Goal: Information Seeking & Learning: Learn about a topic

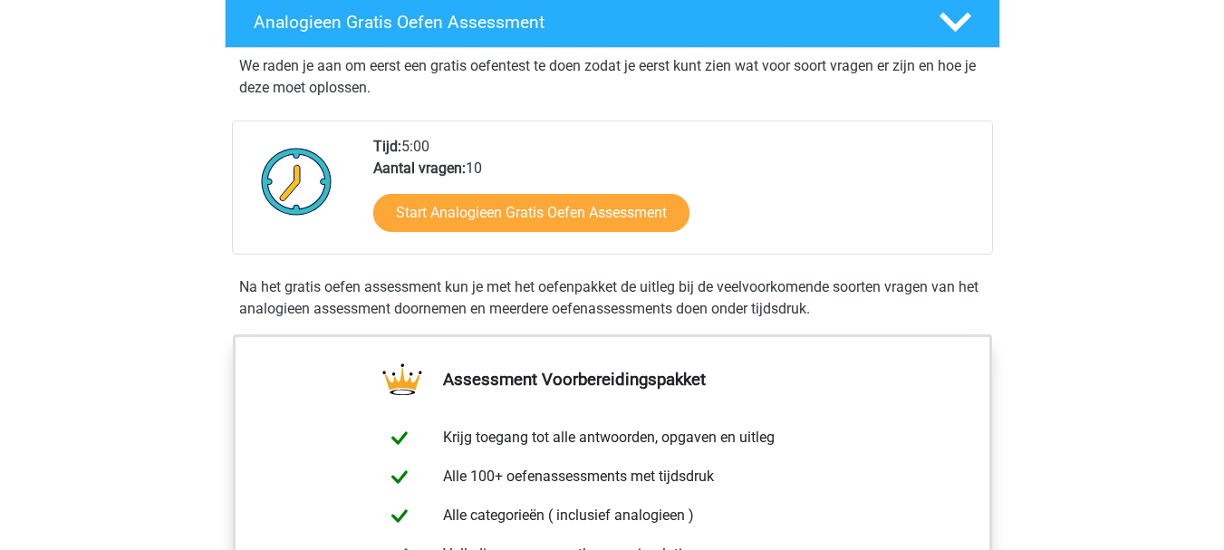
scroll to position [362, 0]
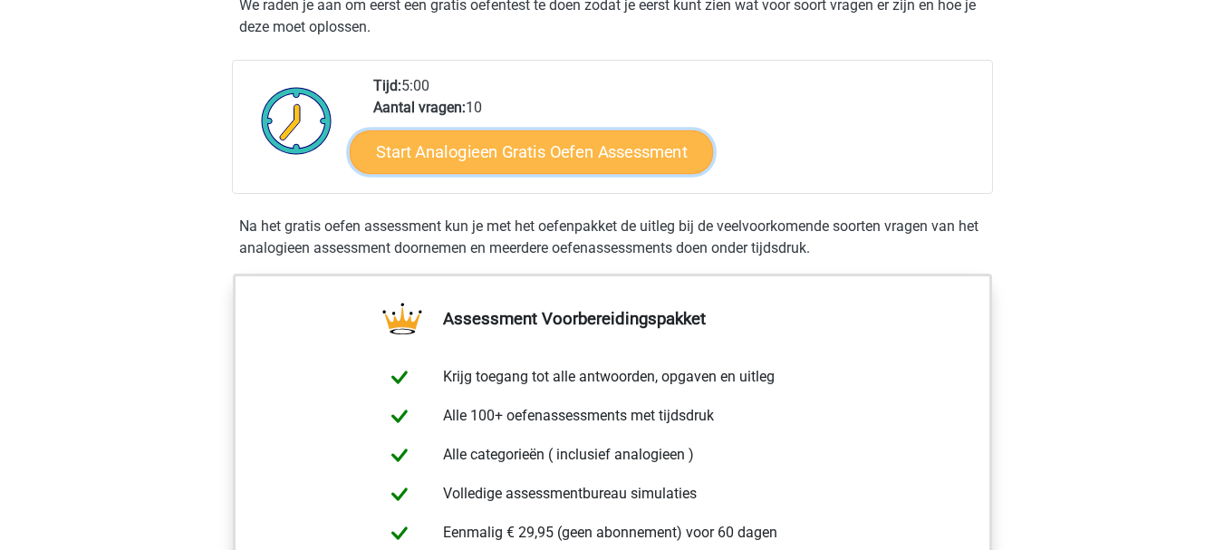
click at [542, 149] on link "Start Analogieen Gratis Oefen Assessment" at bounding box center [531, 151] width 363 height 43
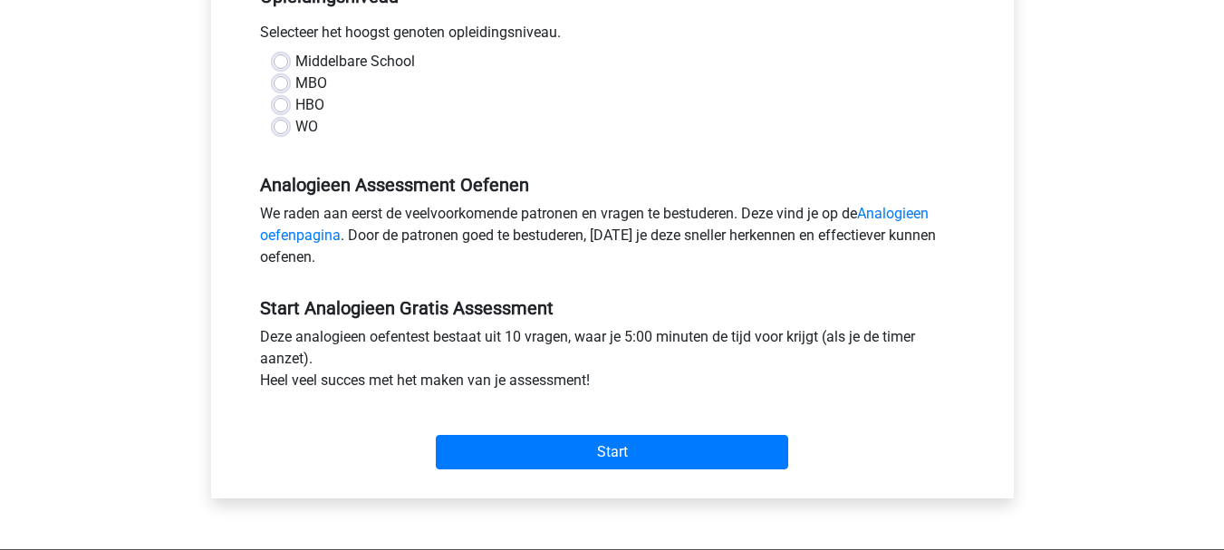
scroll to position [453, 0]
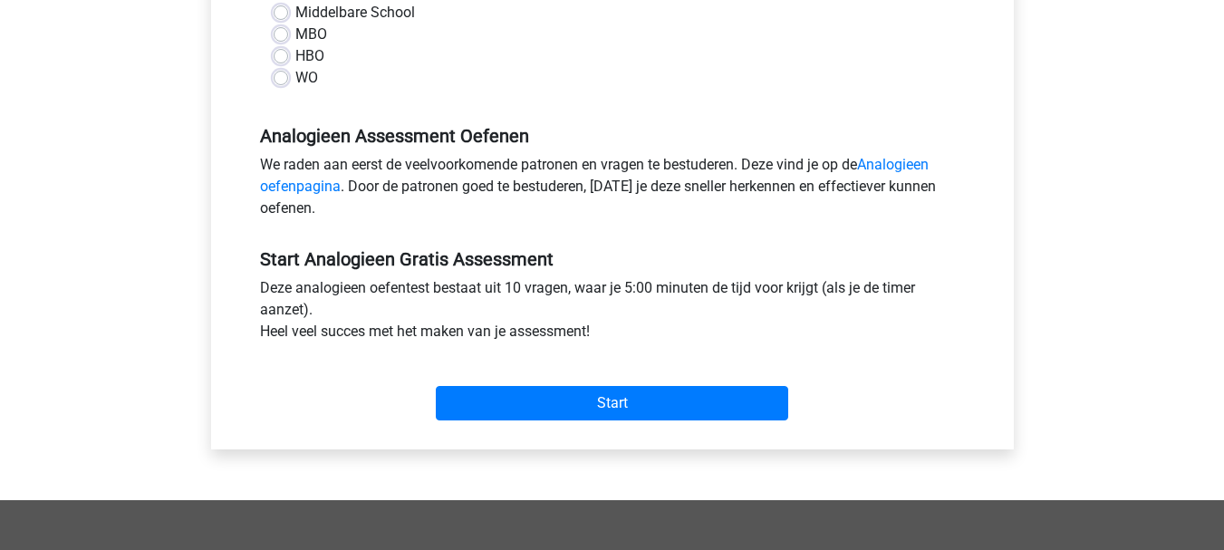
click at [295, 54] on label "HBO" at bounding box center [309, 56] width 29 height 22
click at [283, 54] on input "HBO" at bounding box center [281, 54] width 14 height 18
radio input "true"
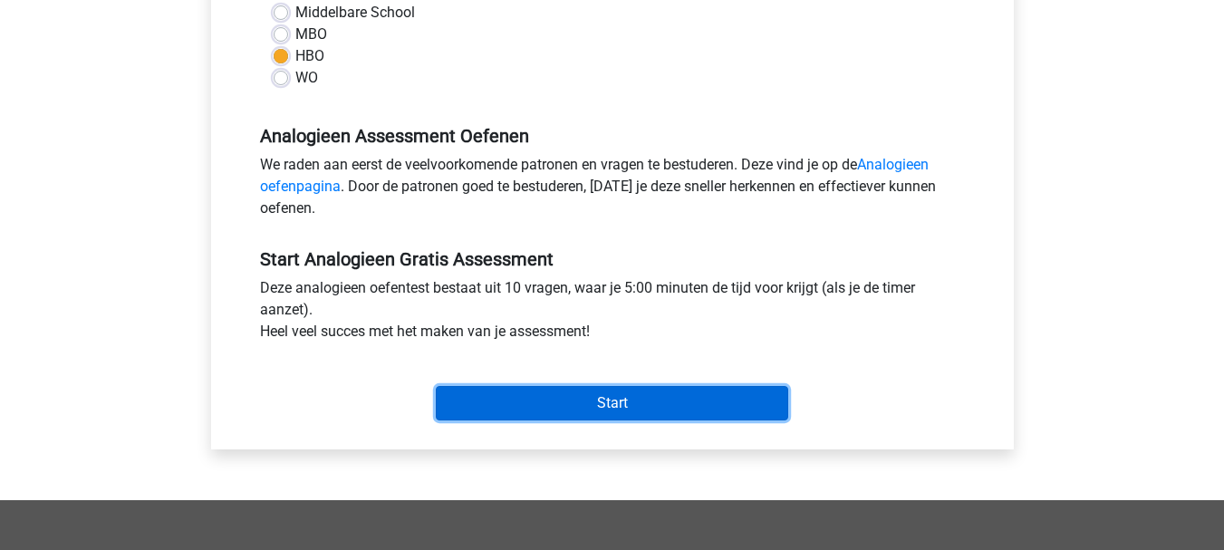
click at [679, 400] on input "Start" at bounding box center [612, 403] width 352 height 34
click at [657, 404] on input "Start" at bounding box center [612, 403] width 352 height 34
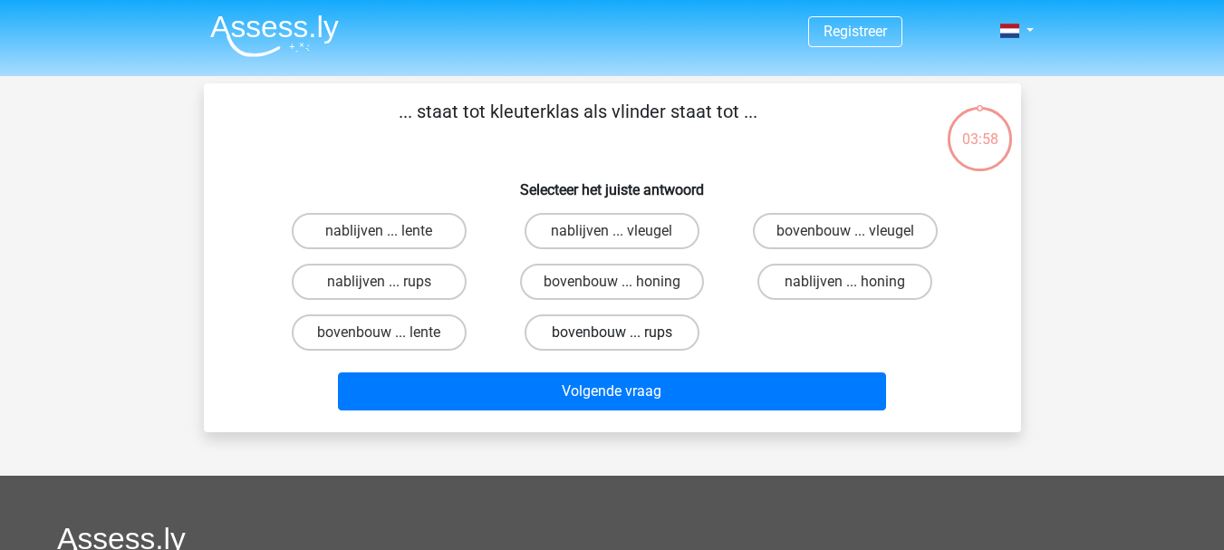
click at [641, 328] on label "bovenbouw ... rups" at bounding box center [611, 332] width 175 height 36
click at [623, 332] on input "bovenbouw ... rups" at bounding box center [617, 338] width 12 height 12
radio input "true"
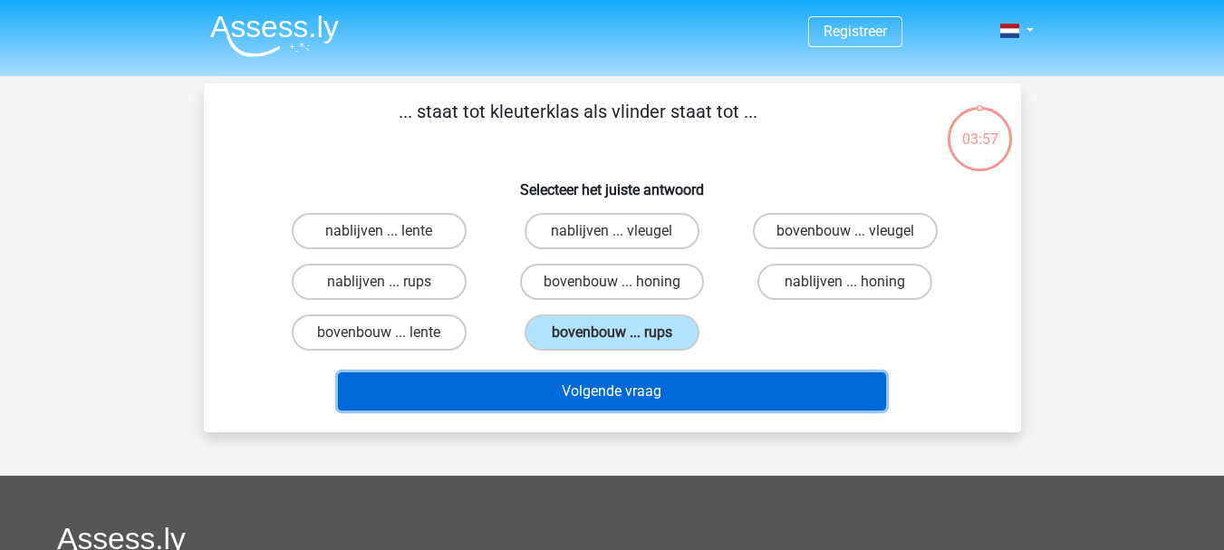
click at [655, 389] on button "Volgende vraag" at bounding box center [612, 391] width 548 height 38
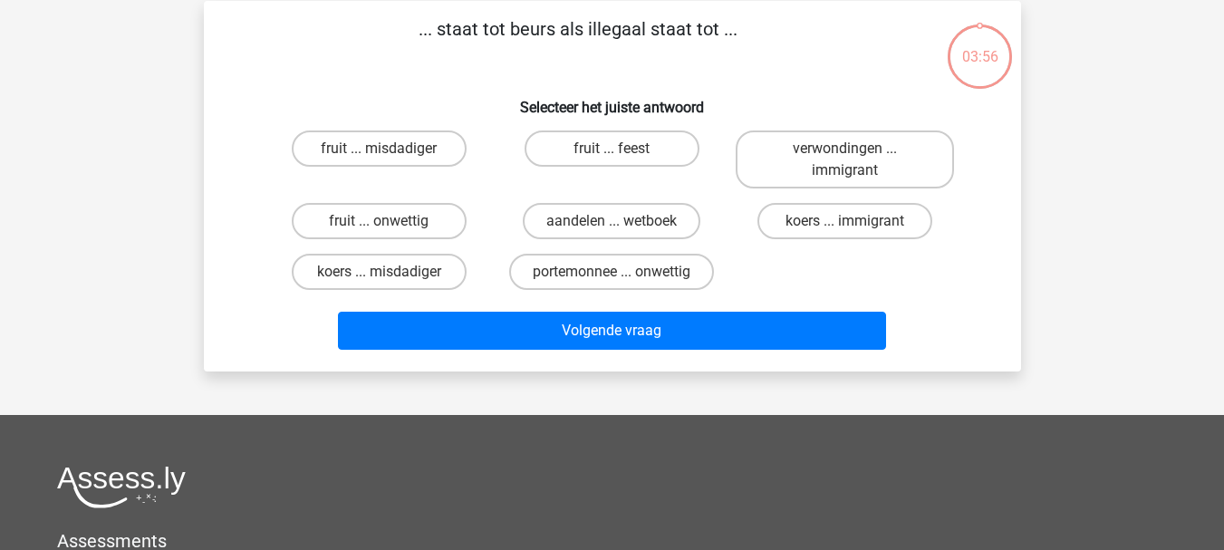
scroll to position [83, 0]
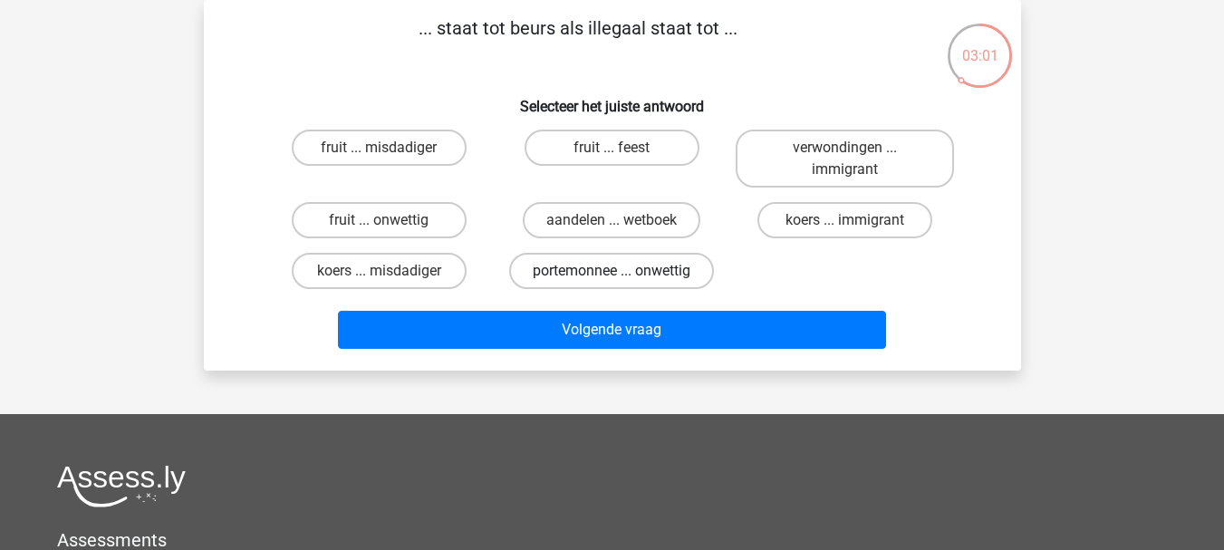
click at [633, 267] on label "portemonnee ... onwettig" at bounding box center [611, 271] width 205 height 36
click at [623, 271] on input "portemonnee ... onwettig" at bounding box center [617, 277] width 12 height 12
radio input "true"
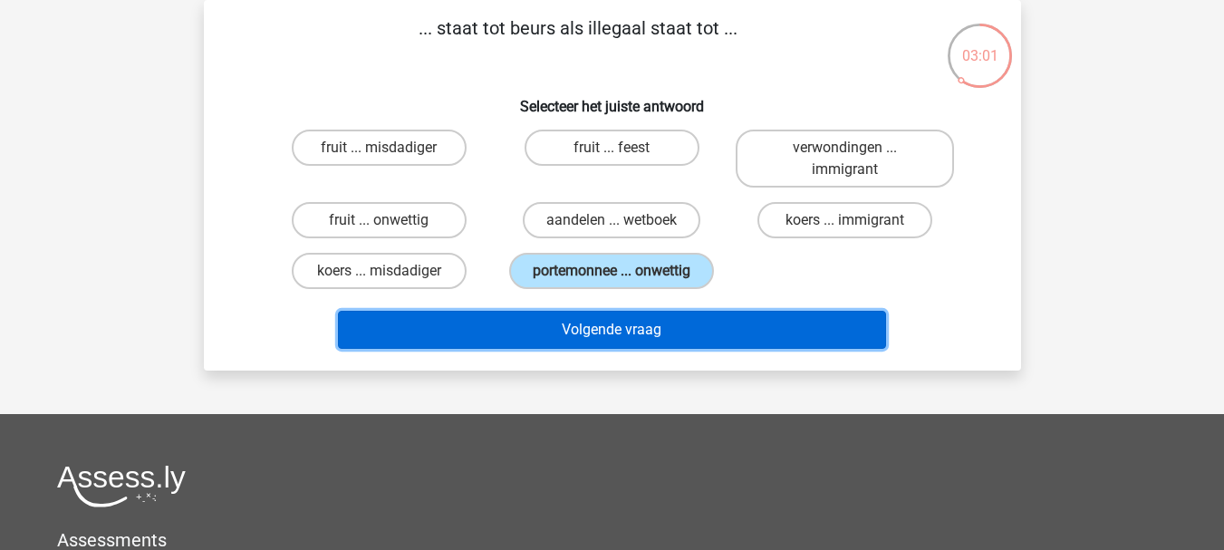
click at [662, 337] on button "Volgende vraag" at bounding box center [612, 330] width 548 height 38
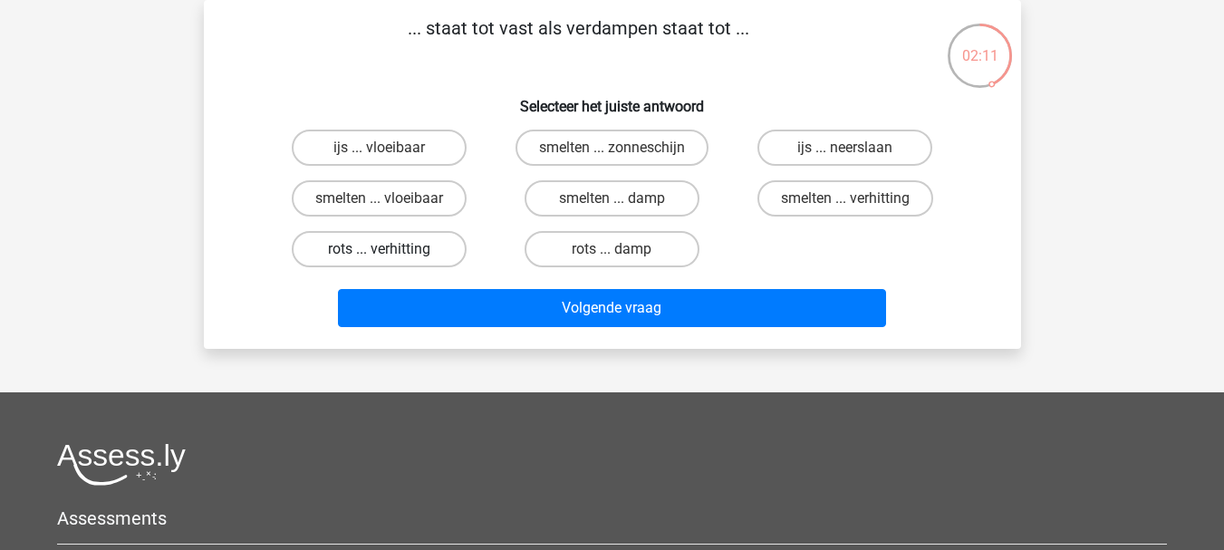
click at [392, 249] on label "rots ... verhitting" at bounding box center [379, 249] width 175 height 36
click at [390, 249] on input "rots ... verhitting" at bounding box center [385, 255] width 12 height 12
radio input "true"
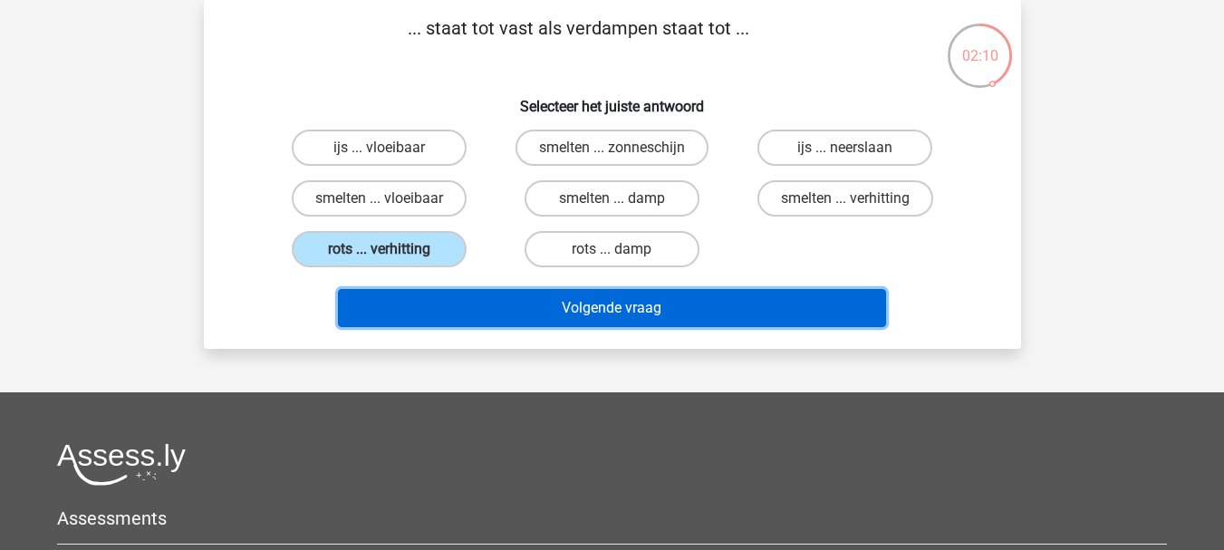
click at [572, 318] on button "Volgende vraag" at bounding box center [612, 308] width 548 height 38
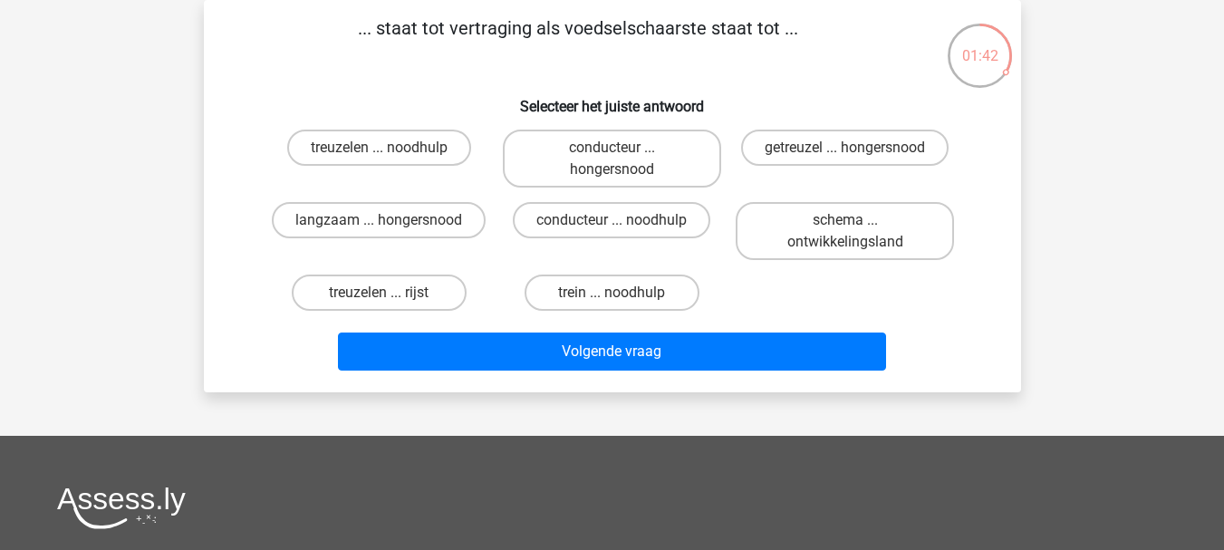
click at [845, 152] on input "getreuzel ... hongersnood" at bounding box center [851, 154] width 12 height 12
radio input "true"
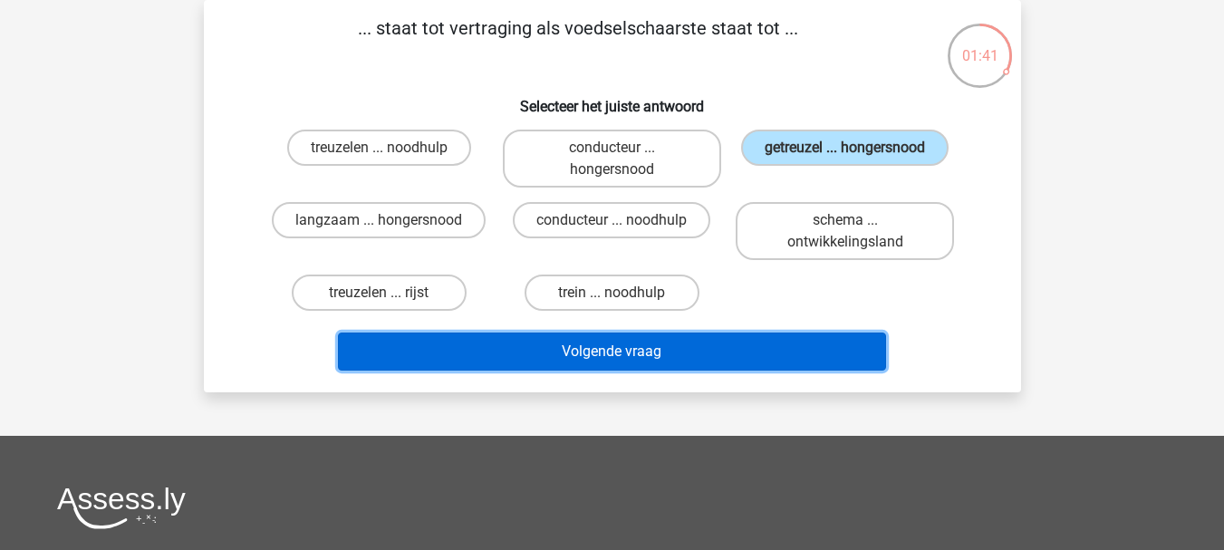
click at [619, 362] on button "Volgende vraag" at bounding box center [612, 351] width 548 height 38
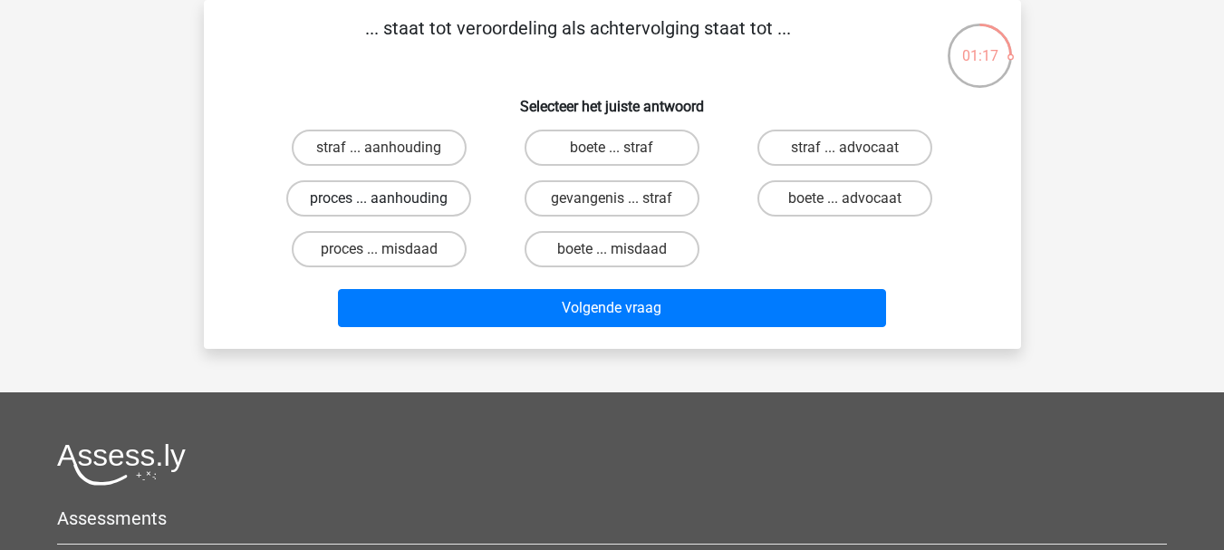
click at [443, 196] on label "proces ... aanhouding" at bounding box center [378, 198] width 185 height 36
click at [390, 198] on input "proces ... aanhouding" at bounding box center [385, 204] width 12 height 12
radio input "true"
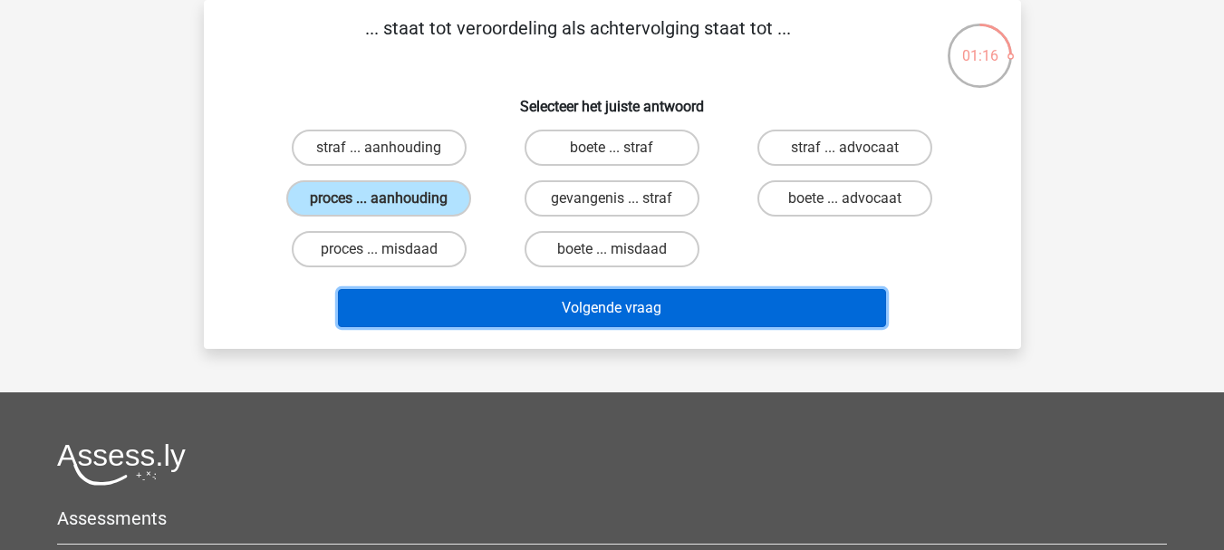
click at [615, 297] on button "Volgende vraag" at bounding box center [612, 308] width 548 height 38
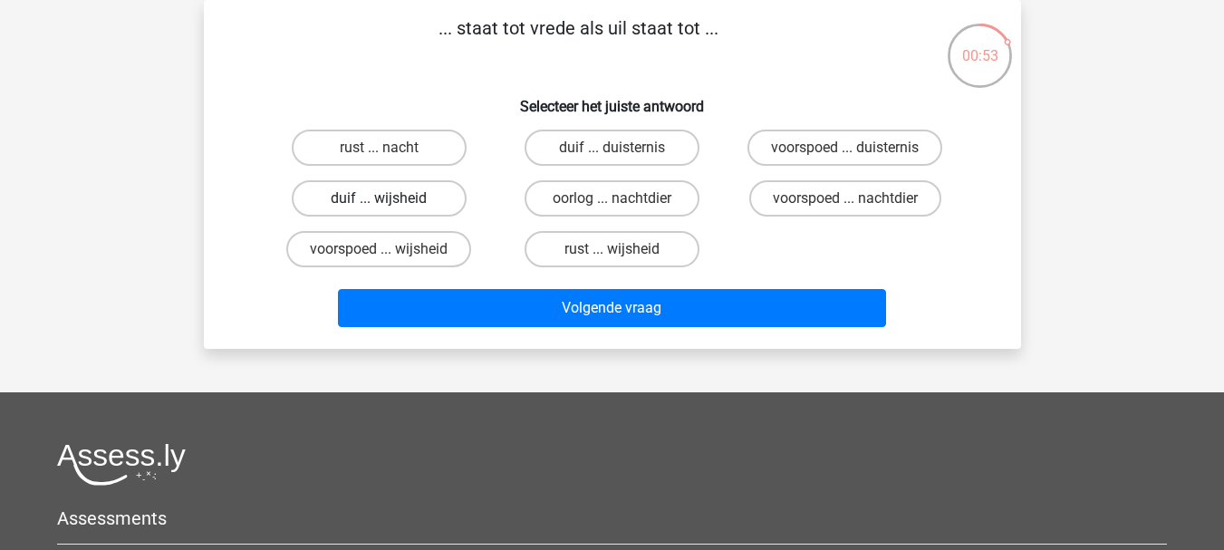
click at [409, 188] on label "duif ... wijsheid" at bounding box center [379, 198] width 175 height 36
click at [390, 198] on input "duif ... wijsheid" at bounding box center [385, 204] width 12 height 12
radio input "true"
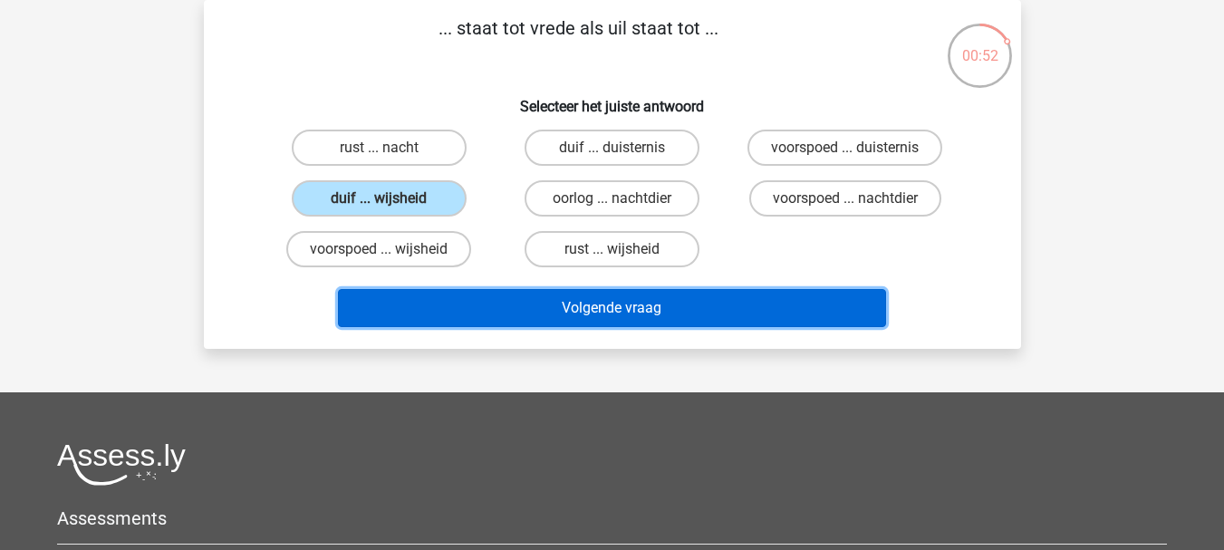
click at [674, 308] on button "Volgende vraag" at bounding box center [612, 308] width 548 height 38
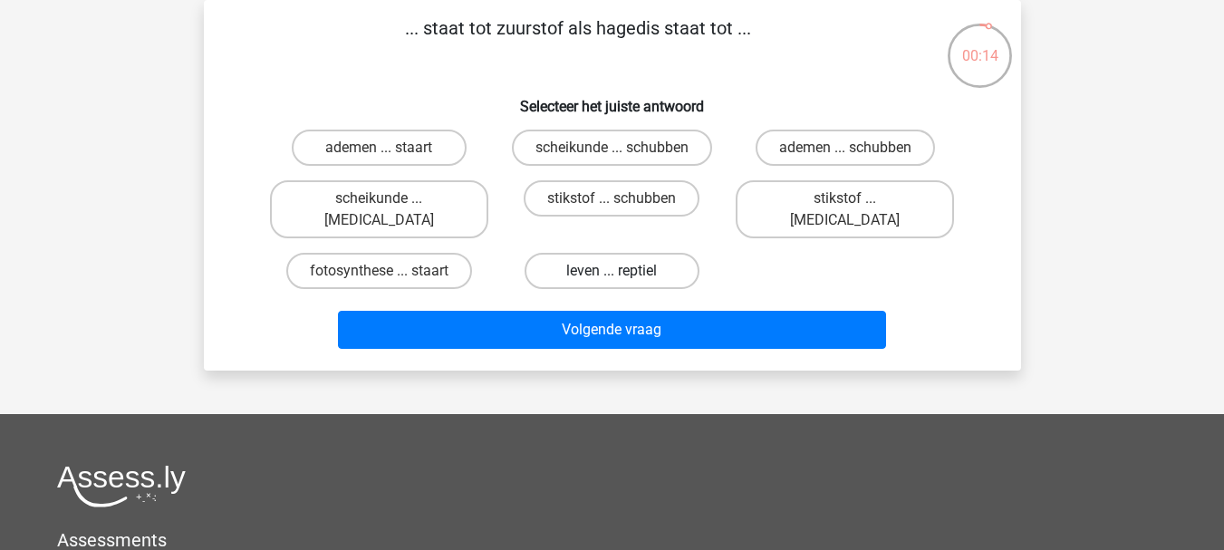
click at [627, 254] on label "leven ... reptiel" at bounding box center [611, 271] width 175 height 36
click at [623, 271] on input "leven ... reptiel" at bounding box center [617, 277] width 12 height 12
radio input "true"
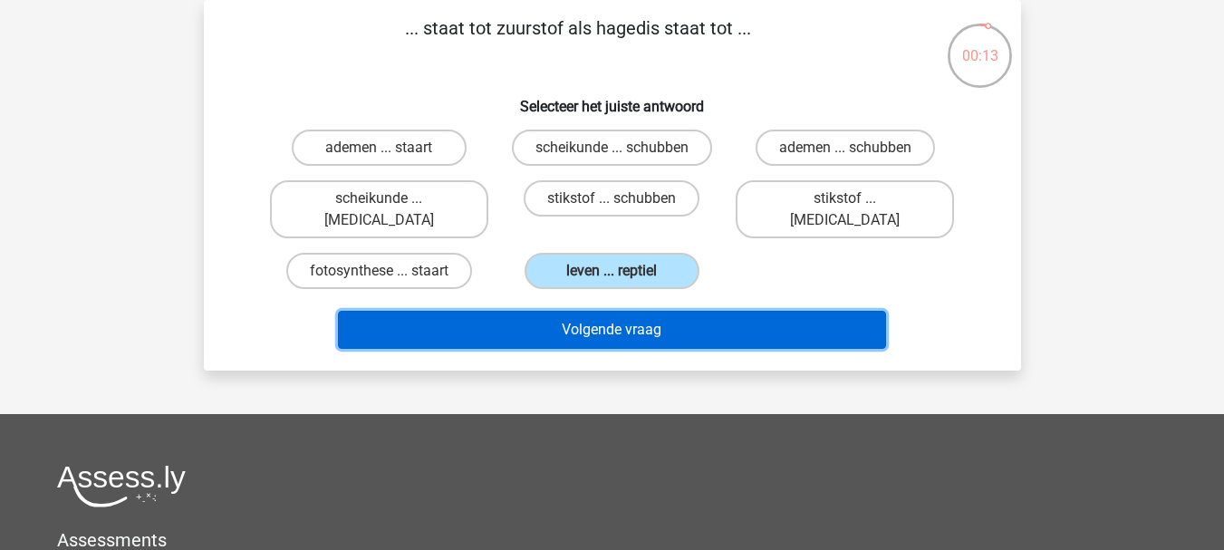
click at [649, 313] on button "Volgende vraag" at bounding box center [612, 330] width 548 height 38
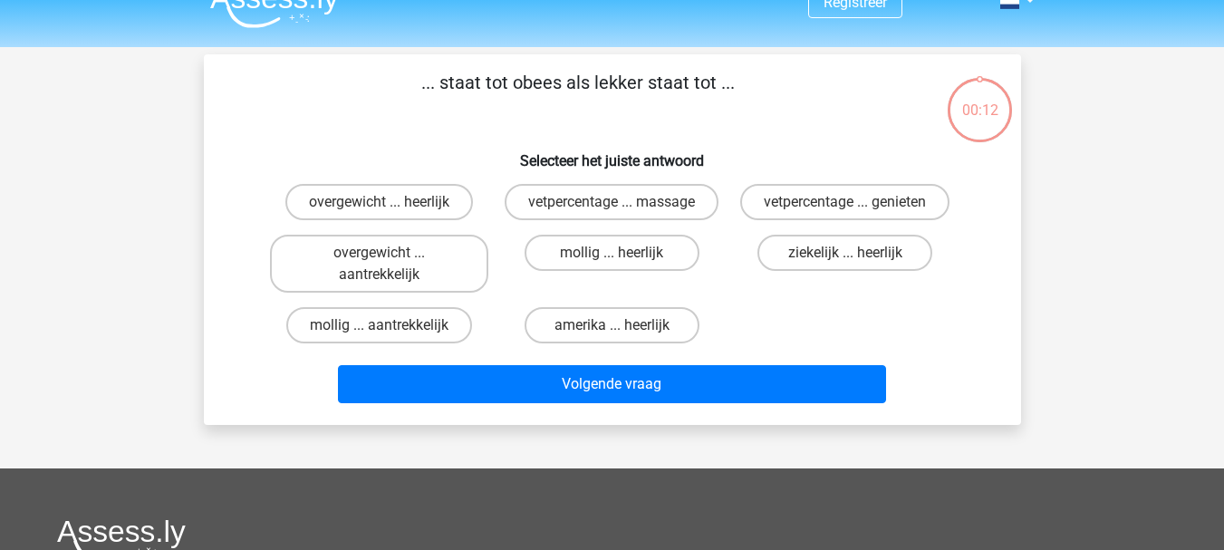
scroll to position [0, 0]
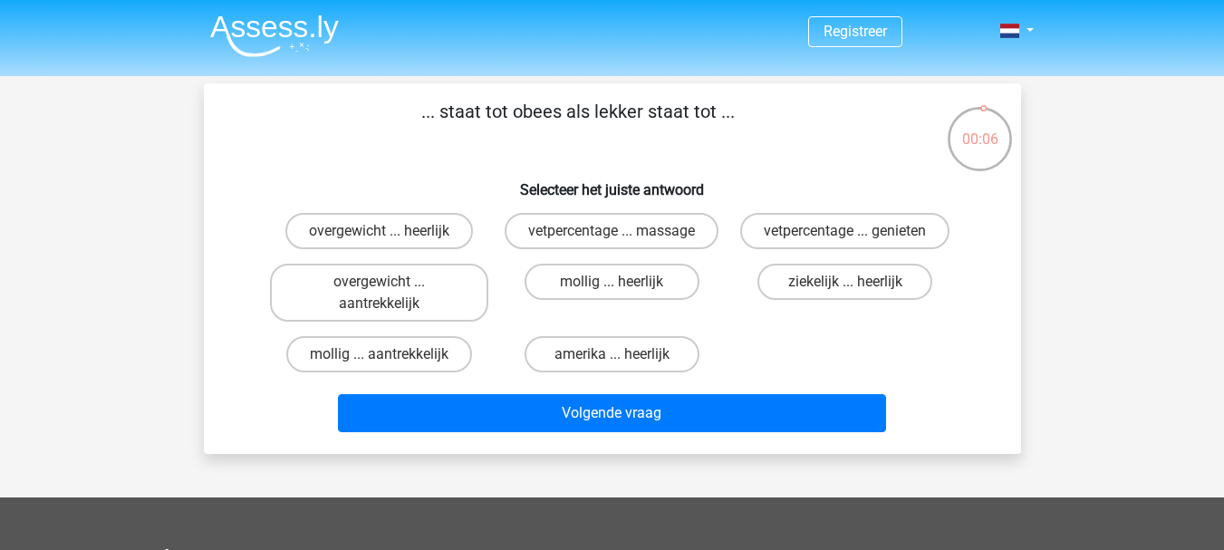
click at [355, 212] on div "overgewicht ... heerlijk" at bounding box center [379, 231] width 233 height 51
click at [356, 225] on label "overgewicht ... heerlijk" at bounding box center [378, 231] width 187 height 36
click at [379, 231] on input "overgewicht ... heerlijk" at bounding box center [385, 237] width 12 height 12
radio input "true"
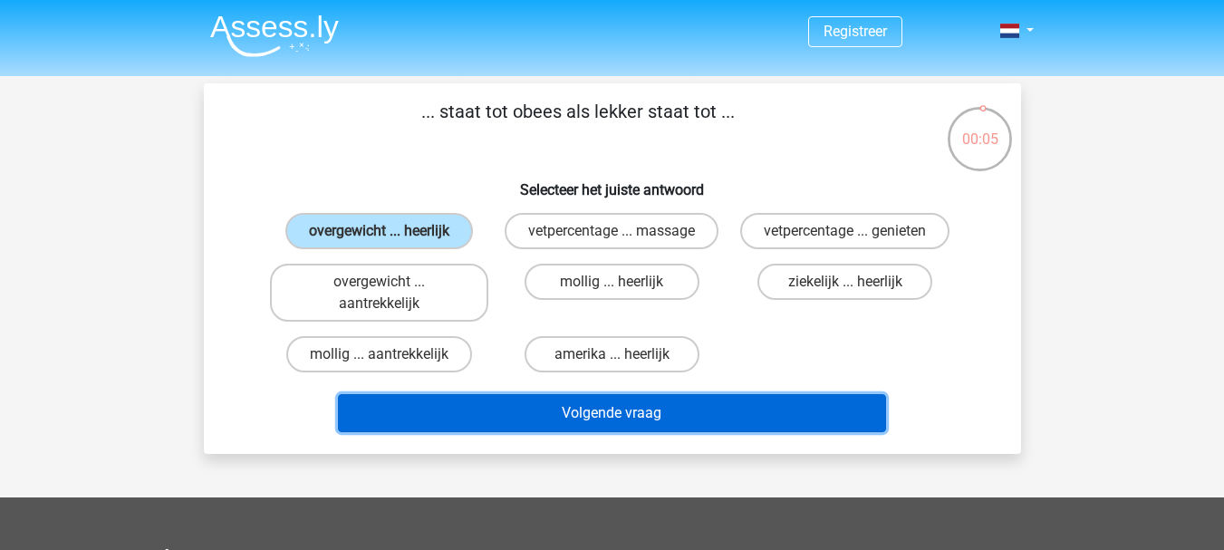
click at [610, 408] on button "Volgende vraag" at bounding box center [612, 413] width 548 height 38
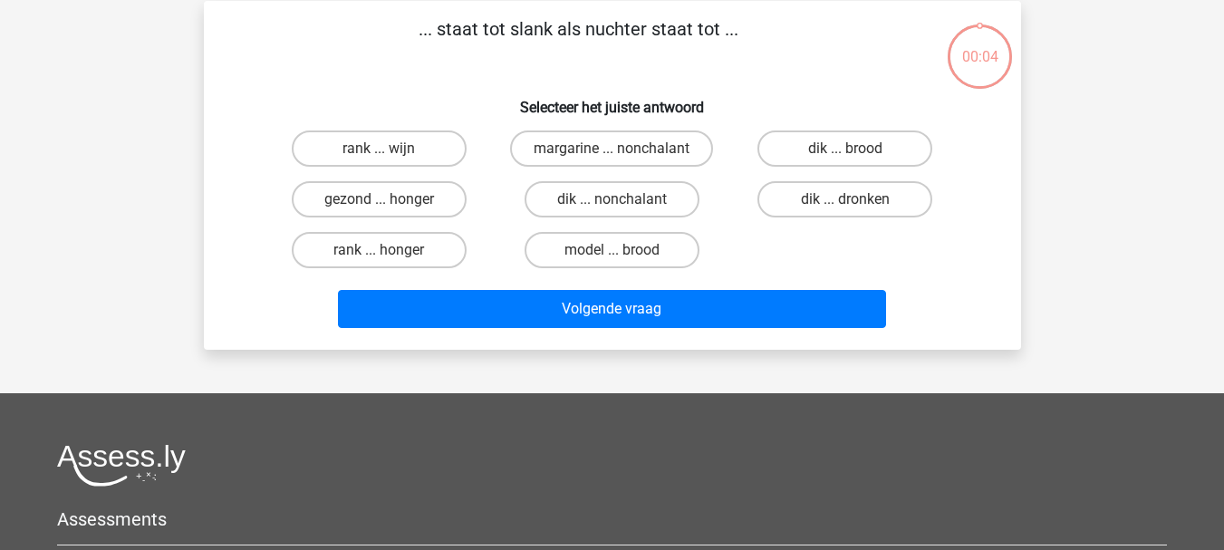
scroll to position [83, 0]
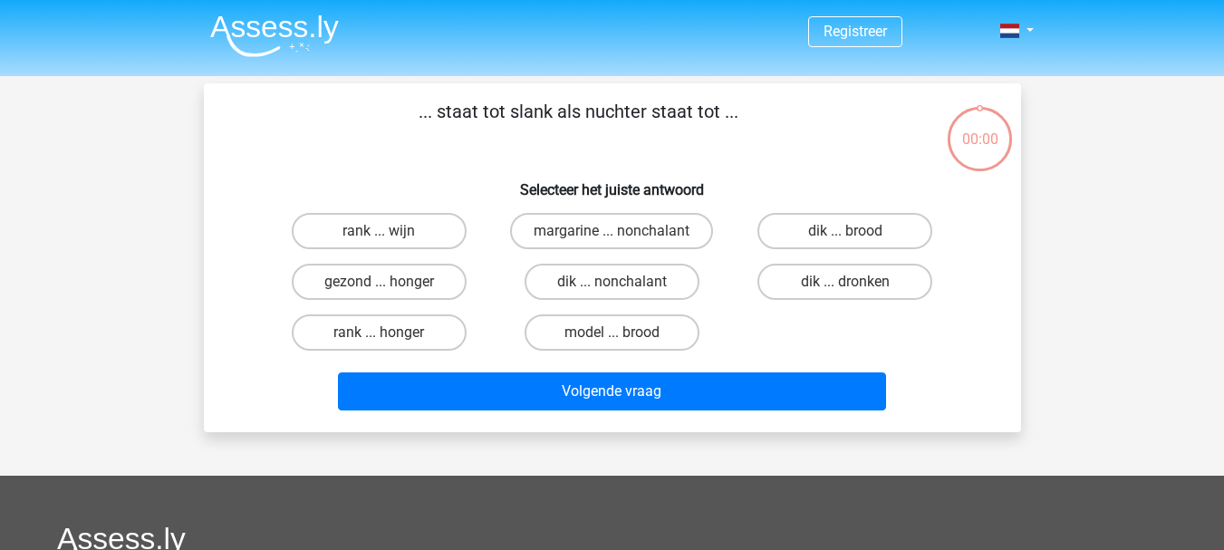
scroll to position [83, 0]
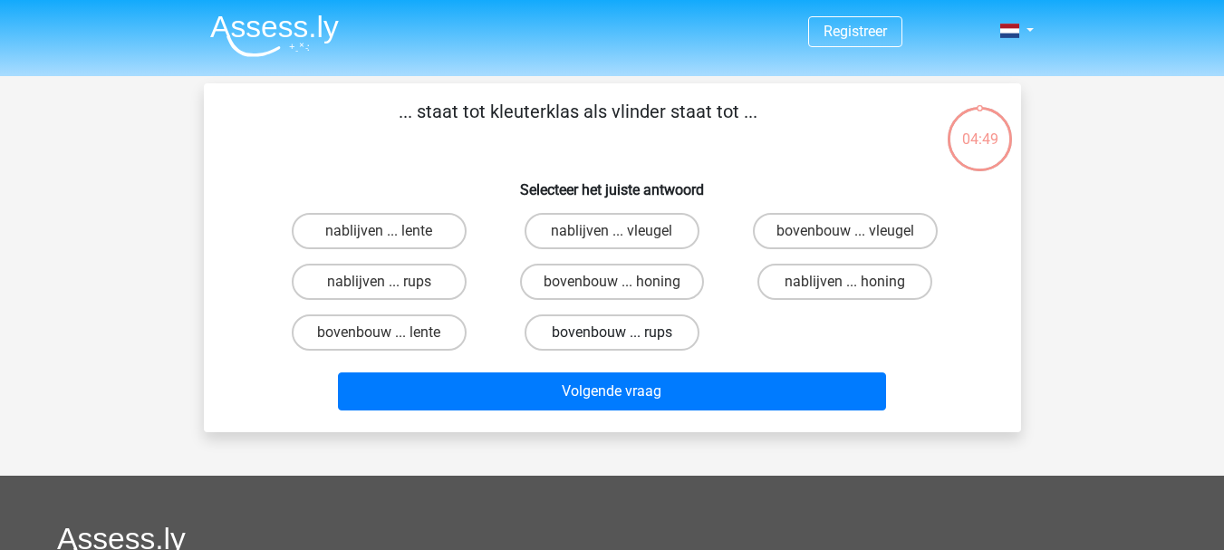
click at [614, 329] on label "bovenbouw ... rups" at bounding box center [611, 332] width 175 height 36
click at [614, 332] on input "bovenbouw ... rups" at bounding box center [617, 338] width 12 height 12
radio input "true"
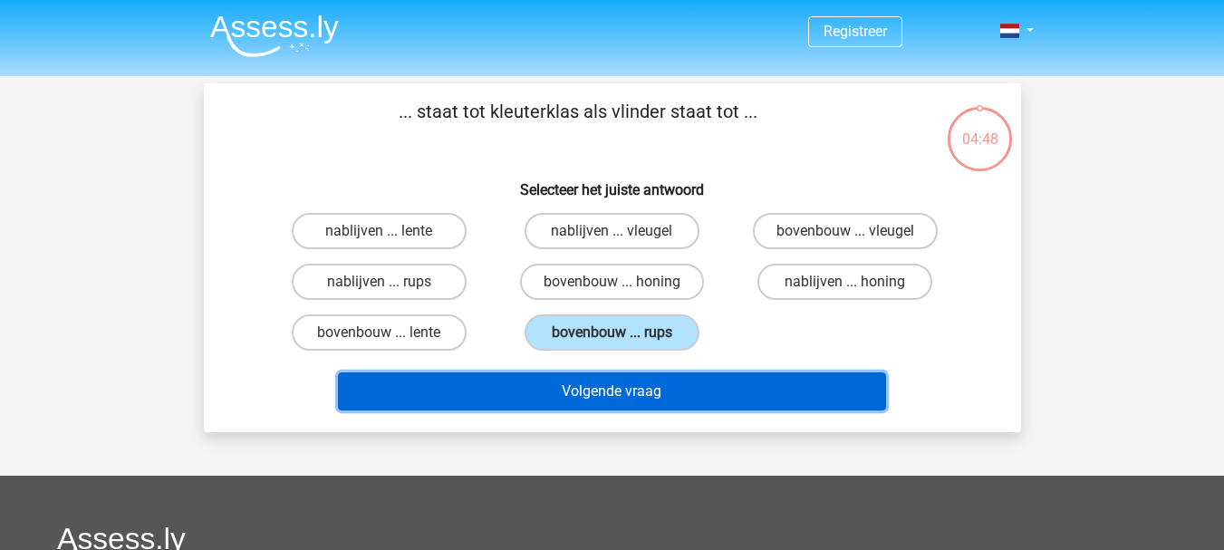
click at [648, 399] on button "Volgende vraag" at bounding box center [612, 391] width 548 height 38
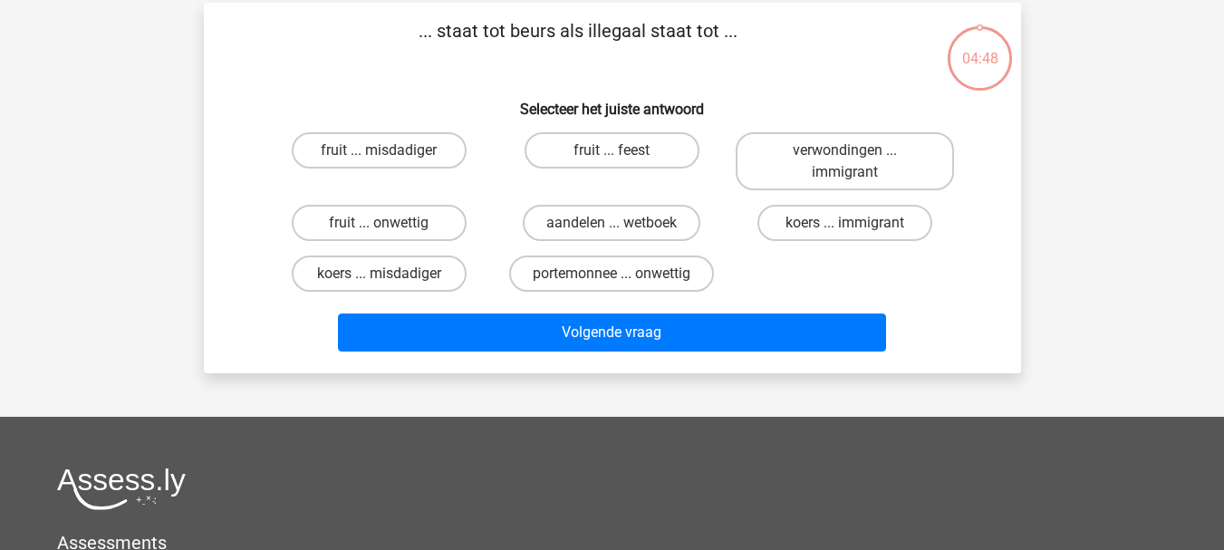
scroll to position [83, 0]
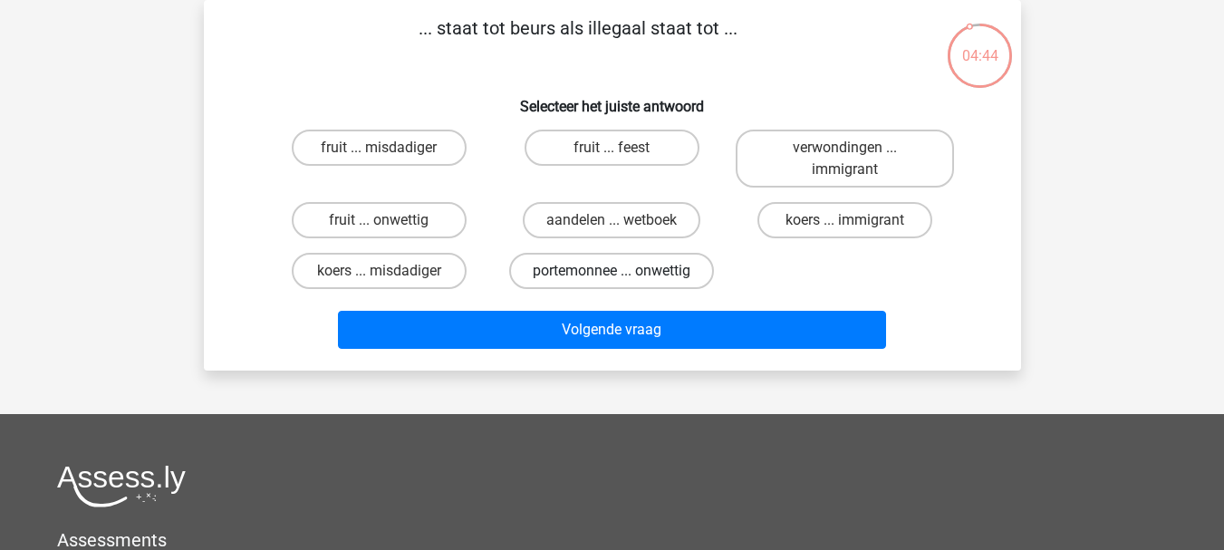
click at [616, 269] on label "portemonnee ... onwettig" at bounding box center [611, 271] width 205 height 36
click at [616, 271] on input "portemonnee ... onwettig" at bounding box center [617, 277] width 12 height 12
radio input "true"
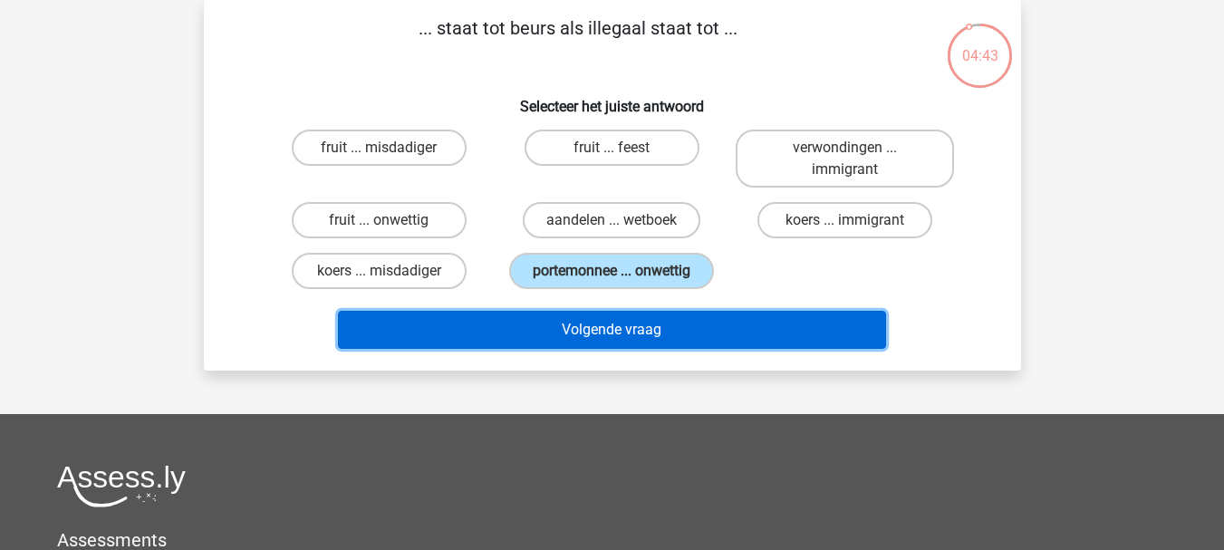
click at [636, 334] on button "Volgende vraag" at bounding box center [612, 330] width 548 height 38
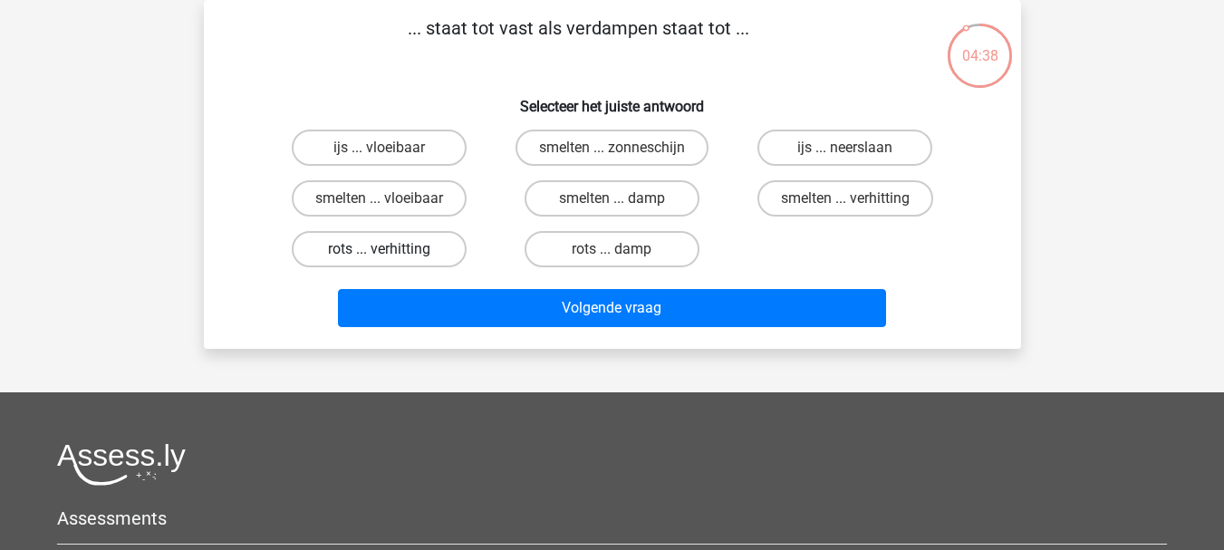
click at [360, 249] on label "rots ... verhitting" at bounding box center [379, 249] width 175 height 36
click at [379, 249] on input "rots ... verhitting" at bounding box center [385, 255] width 12 height 12
radio input "true"
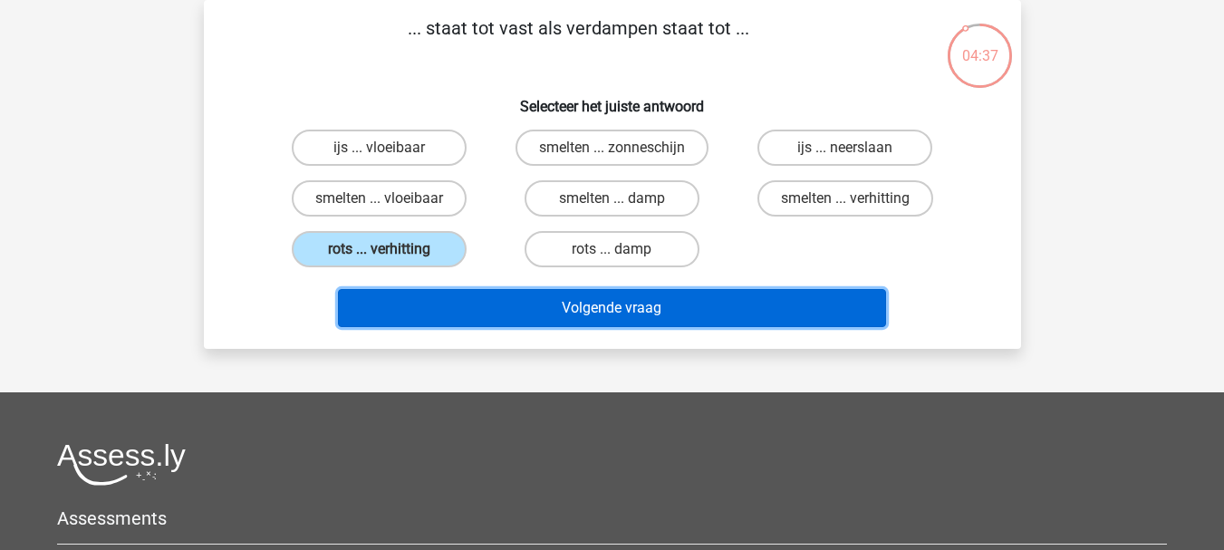
click at [579, 313] on button "Volgende vraag" at bounding box center [612, 308] width 548 height 38
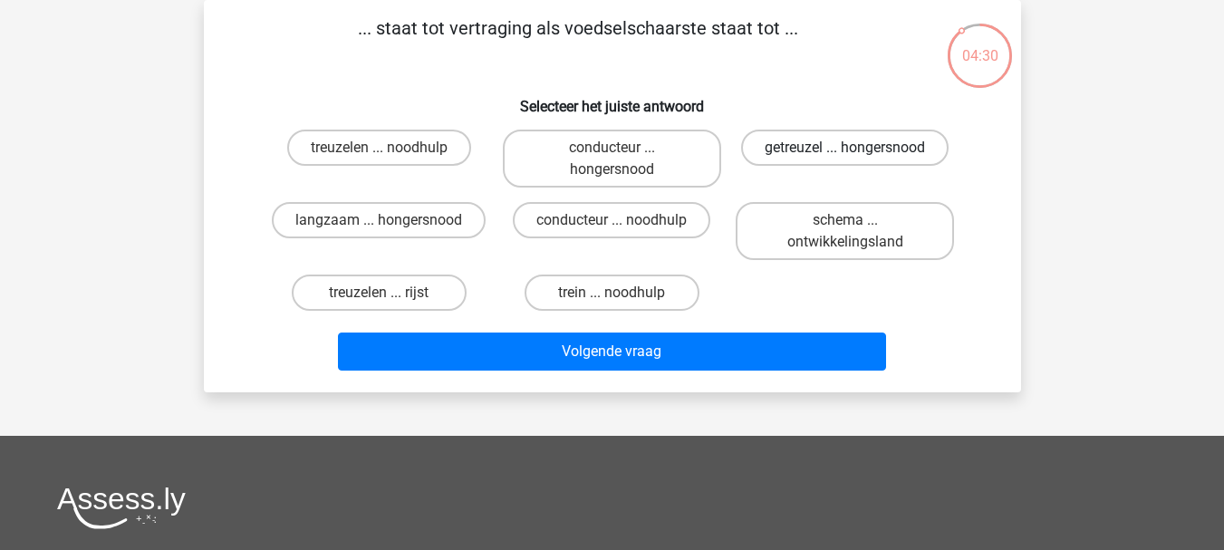
click at [897, 146] on label "getreuzel ... hongersnood" at bounding box center [844, 148] width 207 height 36
click at [857, 148] on input "getreuzel ... hongersnood" at bounding box center [851, 154] width 12 height 12
radio input "true"
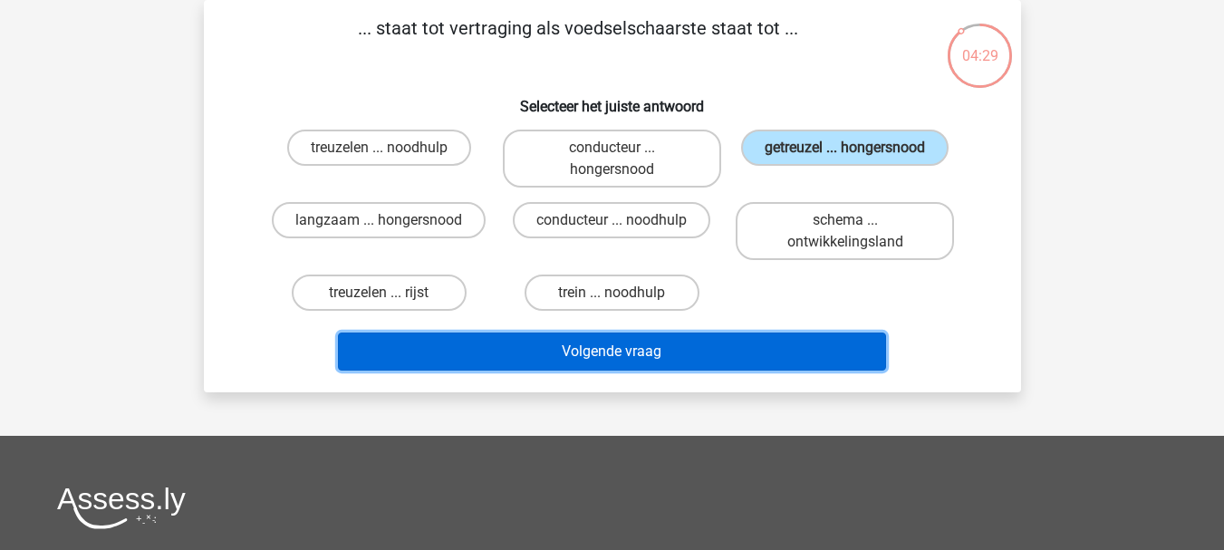
click at [653, 354] on button "Volgende vraag" at bounding box center [612, 351] width 548 height 38
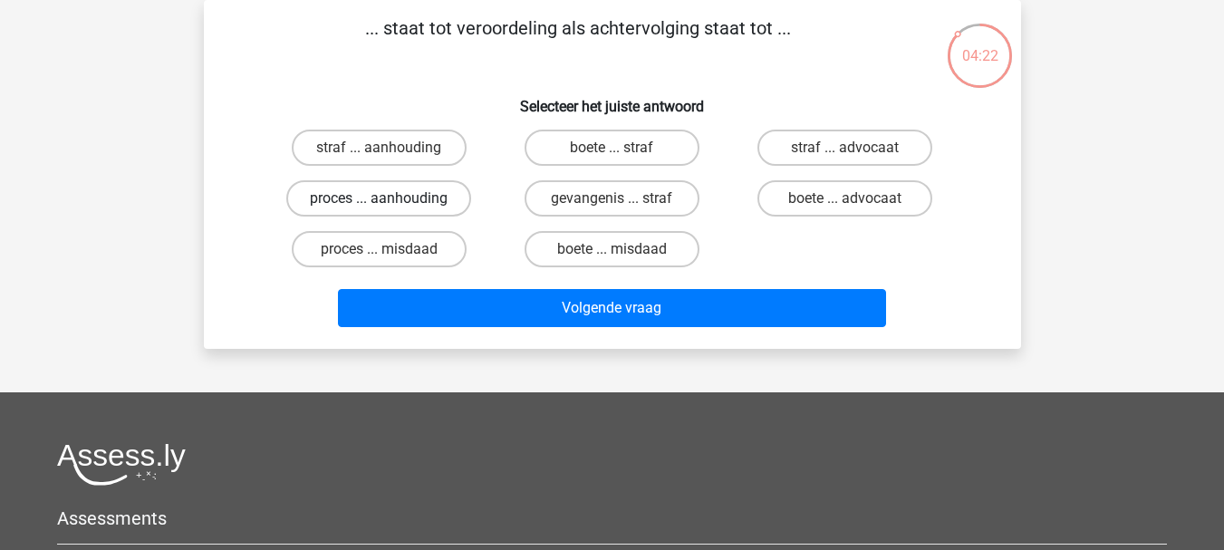
click at [395, 201] on label "proces ... aanhouding" at bounding box center [378, 198] width 185 height 36
click at [390, 201] on input "proces ... aanhouding" at bounding box center [385, 204] width 12 height 12
radio input "true"
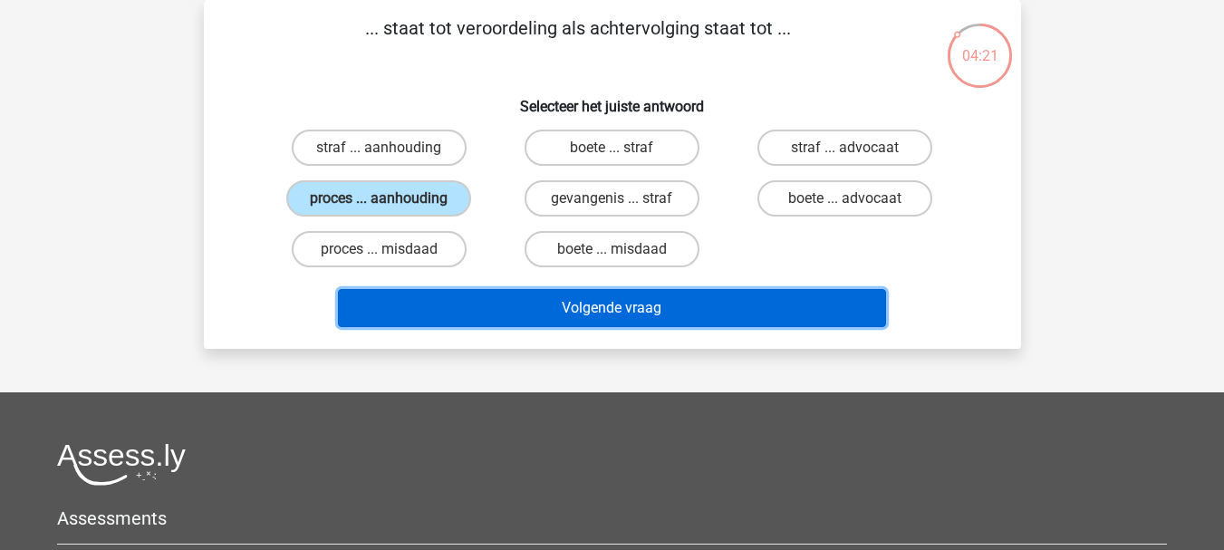
click at [578, 310] on button "Volgende vraag" at bounding box center [612, 308] width 548 height 38
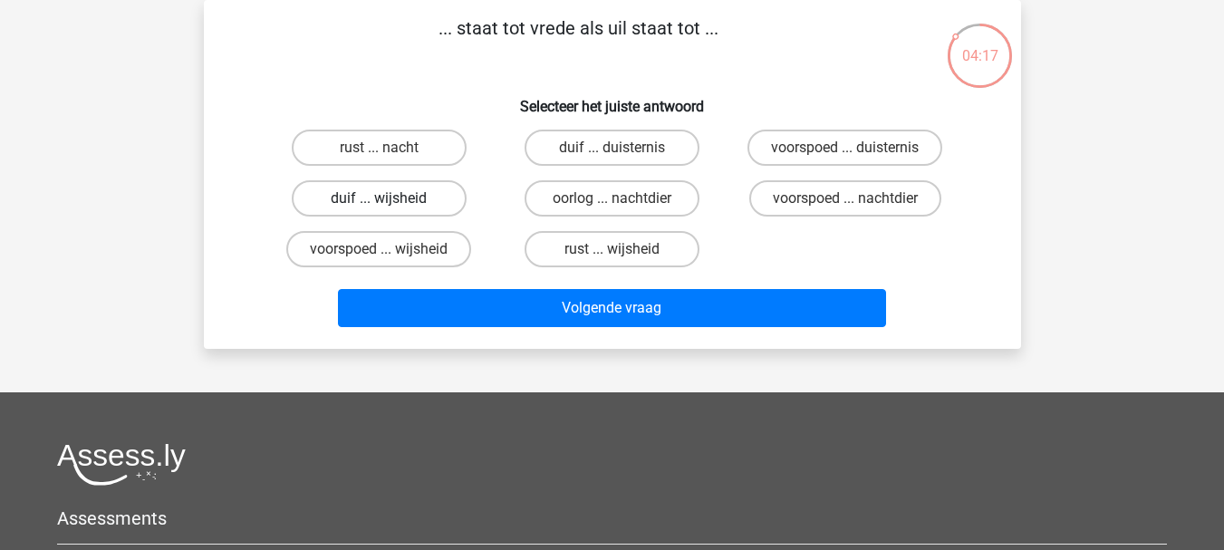
click at [396, 197] on label "duif ... wijsheid" at bounding box center [379, 198] width 175 height 36
click at [390, 198] on input "duif ... wijsheid" at bounding box center [385, 204] width 12 height 12
radio input "true"
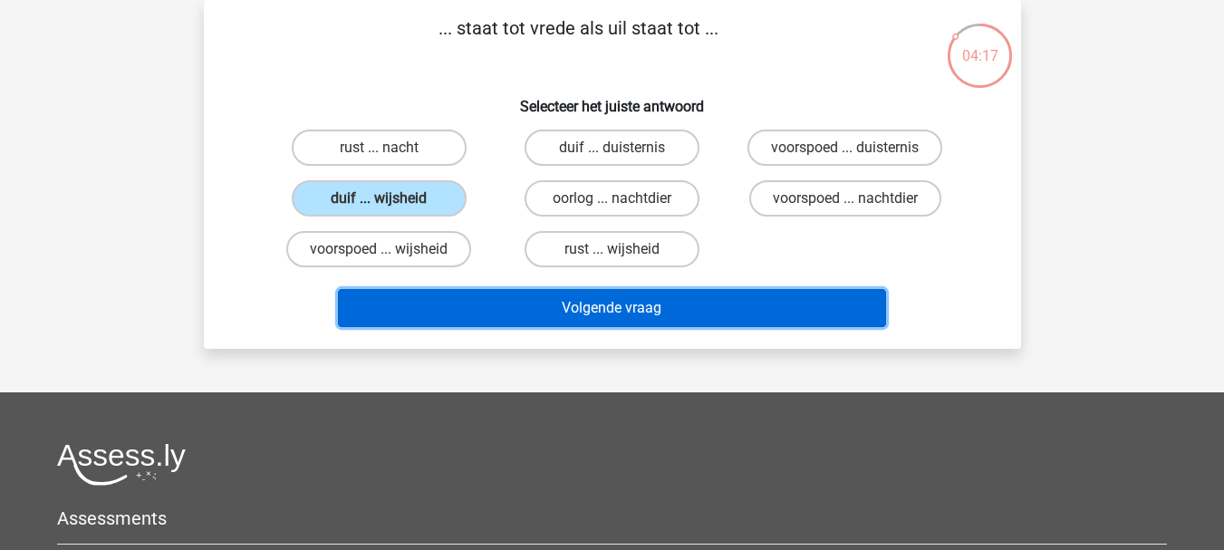
click at [621, 300] on button "Volgende vraag" at bounding box center [612, 308] width 548 height 38
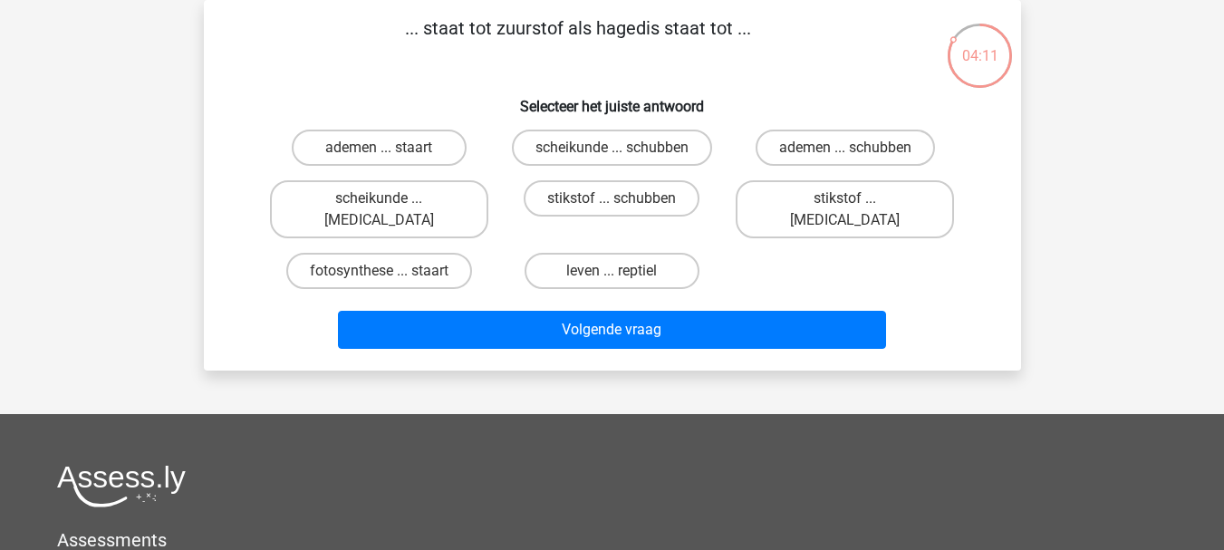
click at [622, 271] on input "leven ... reptiel" at bounding box center [617, 277] width 12 height 12
radio input "true"
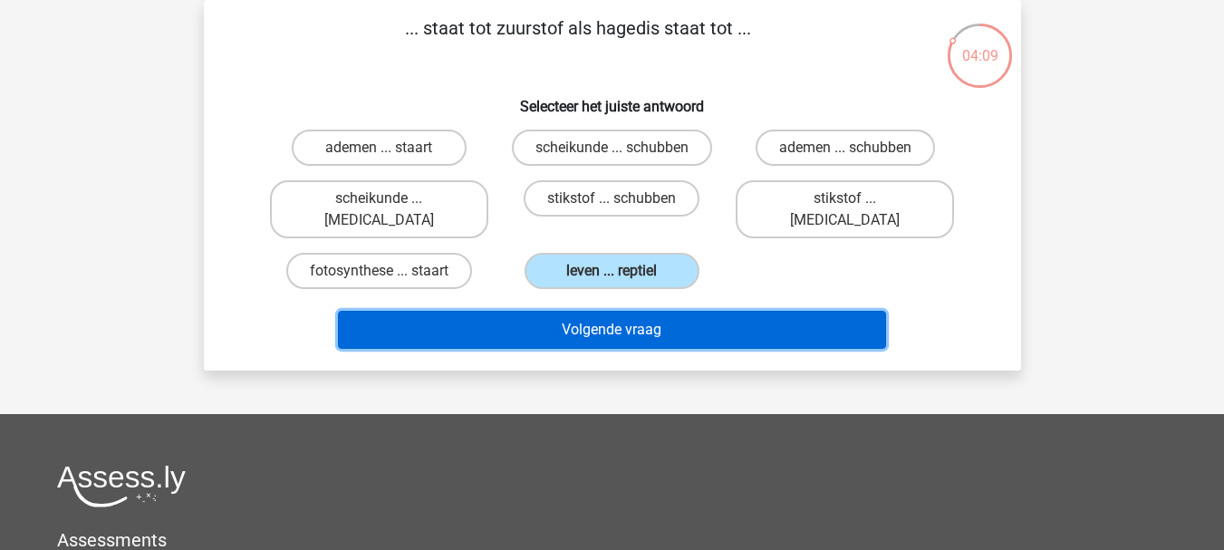
click at [647, 311] on button "Volgende vraag" at bounding box center [612, 330] width 548 height 38
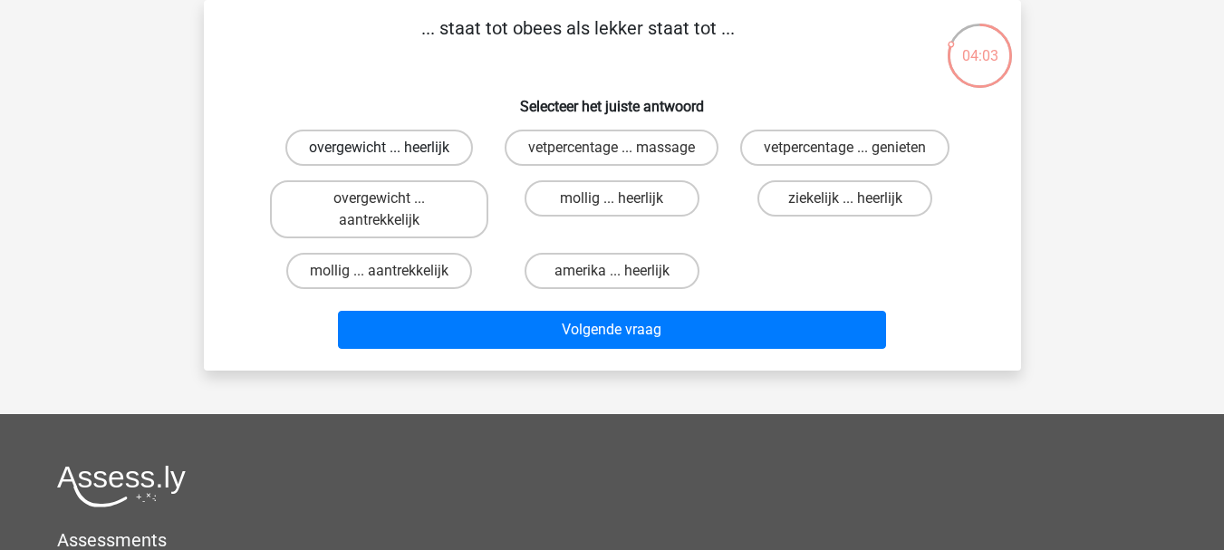
click at [370, 148] on label "overgewicht ... heerlijk" at bounding box center [378, 148] width 187 height 36
click at [379, 148] on input "overgewicht ... heerlijk" at bounding box center [385, 154] width 12 height 12
radio input "true"
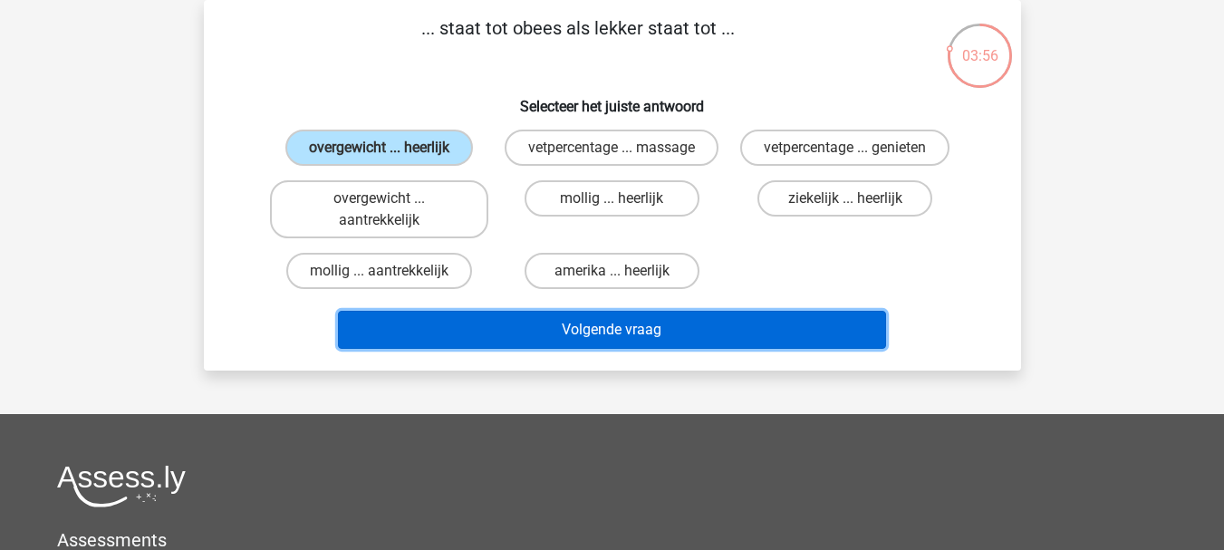
click at [650, 326] on button "Volgende vraag" at bounding box center [612, 330] width 548 height 38
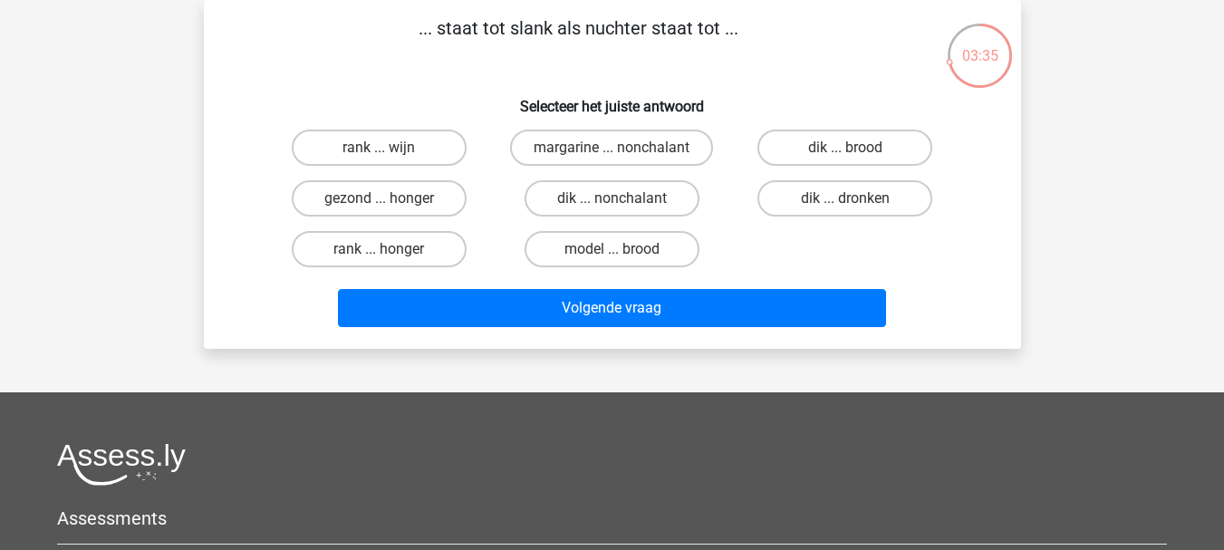
click at [856, 206] on input "dik ... dronken" at bounding box center [851, 204] width 12 height 12
radio input "true"
click at [856, 199] on input "dik ... dronken" at bounding box center [851, 204] width 12 height 12
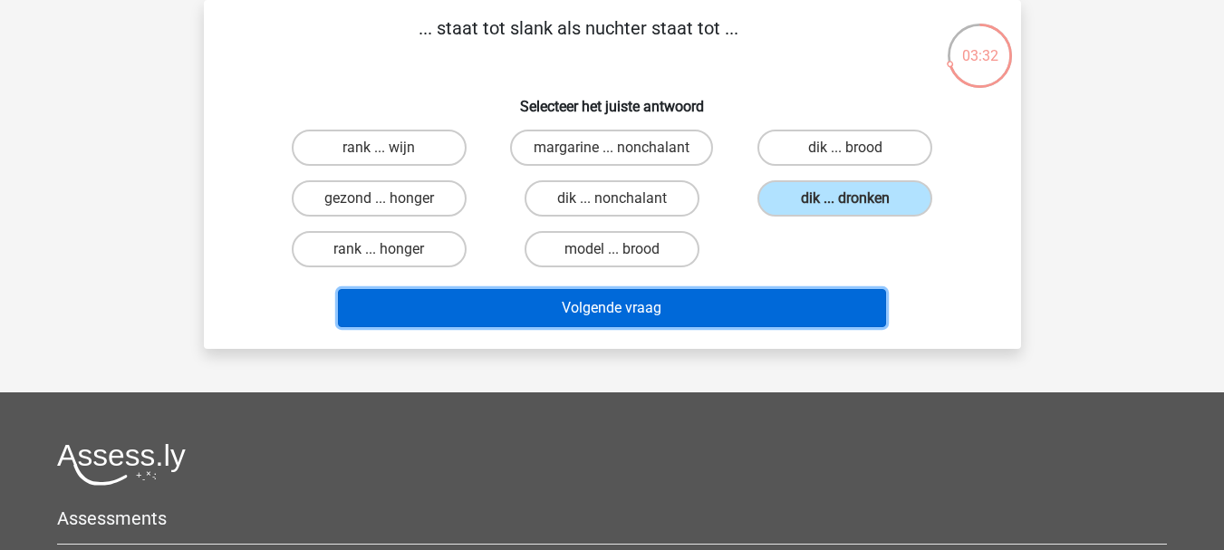
click at [777, 314] on button "Volgende vraag" at bounding box center [612, 308] width 548 height 38
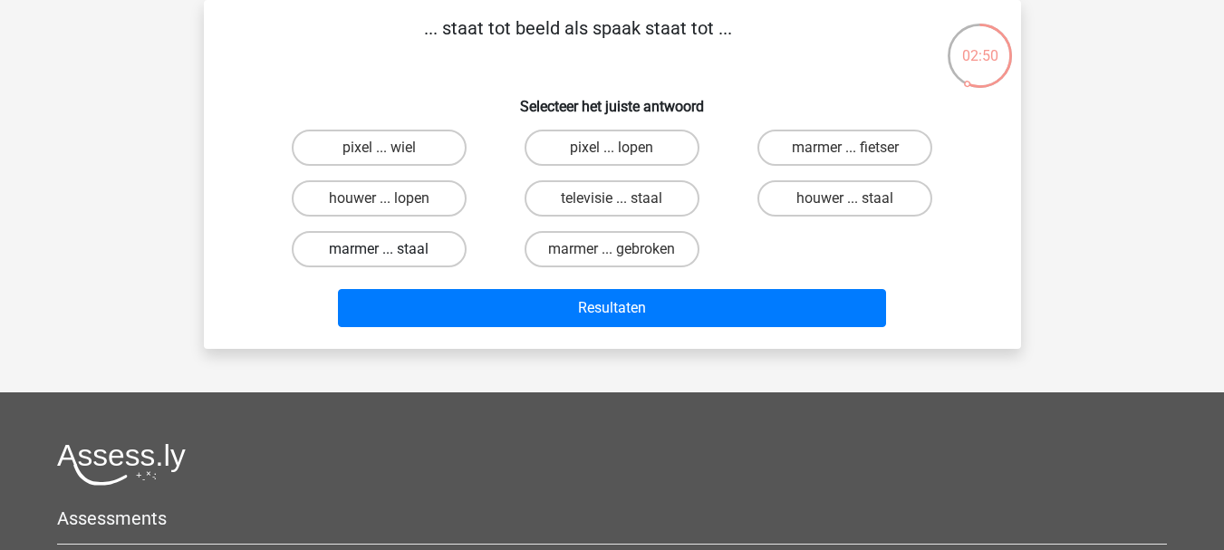
click at [338, 248] on label "marmer ... staal" at bounding box center [379, 249] width 175 height 36
click at [379, 249] on input "marmer ... staal" at bounding box center [385, 255] width 12 height 12
radio input "true"
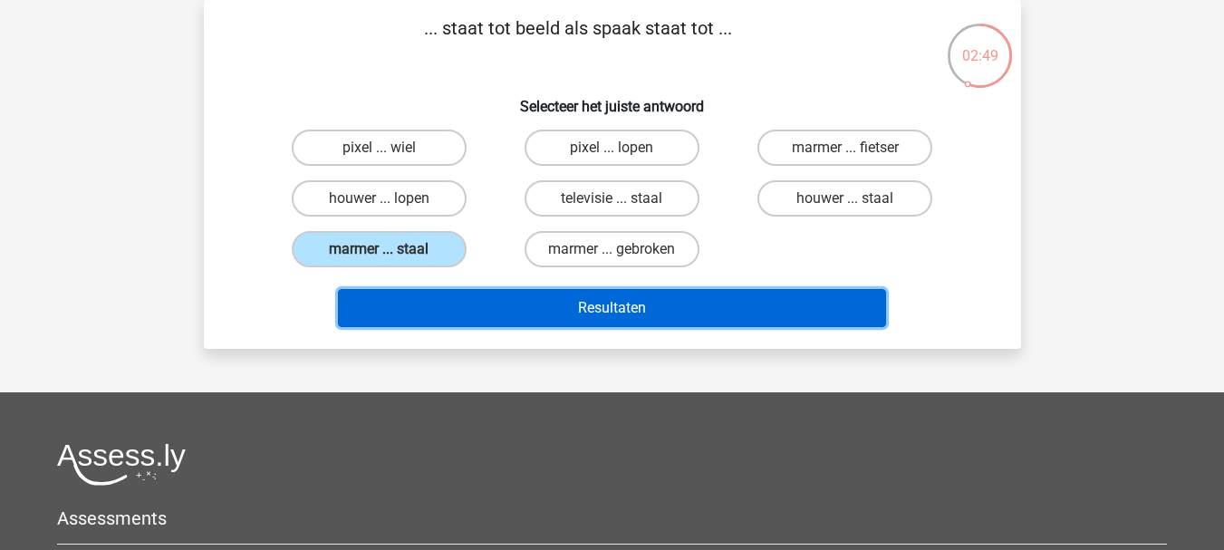
click at [629, 301] on button "Resultaten" at bounding box center [612, 308] width 548 height 38
